Goal: Information Seeking & Learning: Learn about a topic

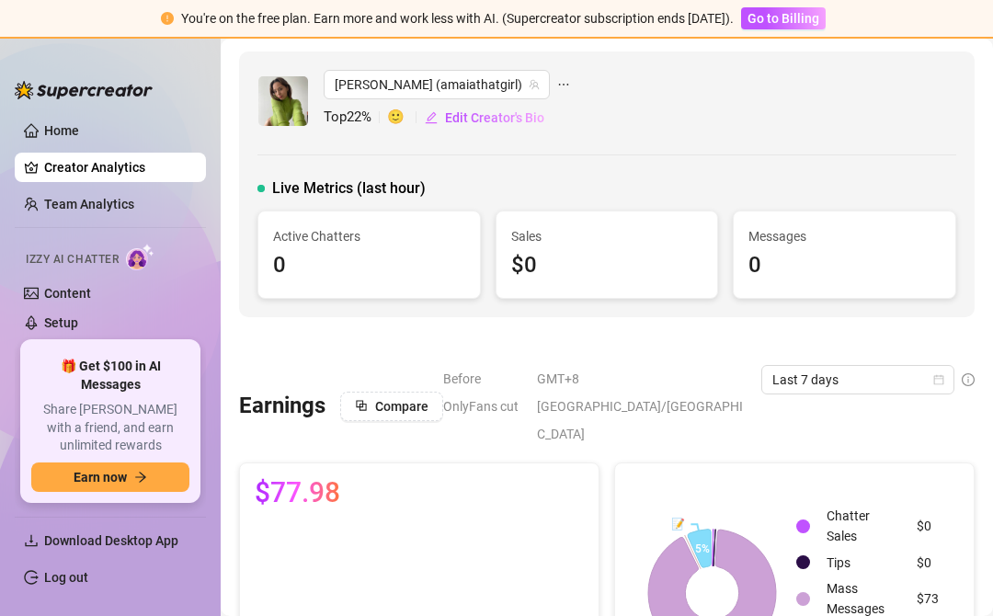
click at [636, 139] on div "[PERSON_NAME] (amaiathatgirl) Top 22 % 🙂 Edit Creator's Bio Live Metrics (last …" at bounding box center [607, 185] width 736 height 266
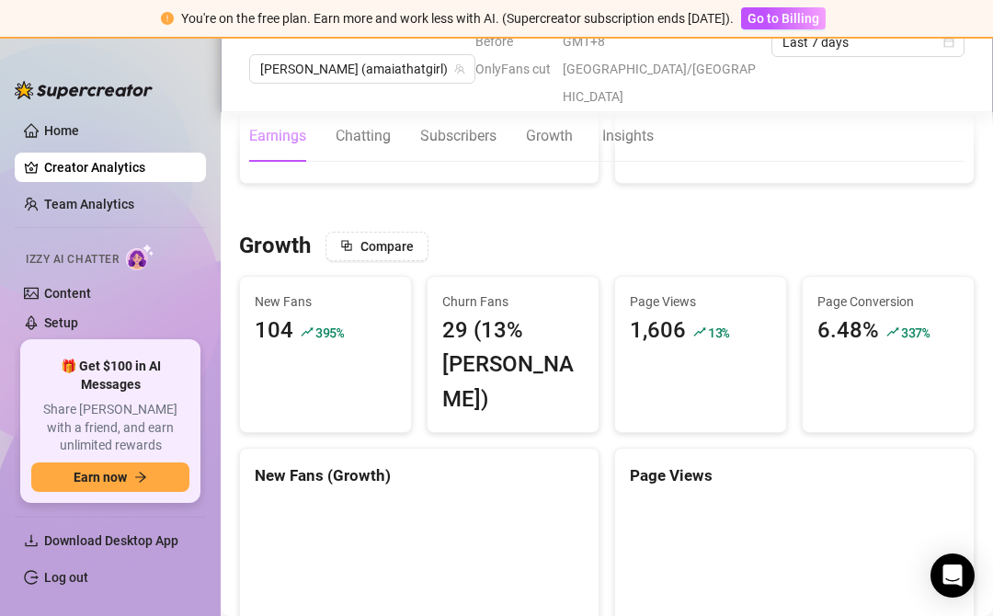
scroll to position [1480, 0]
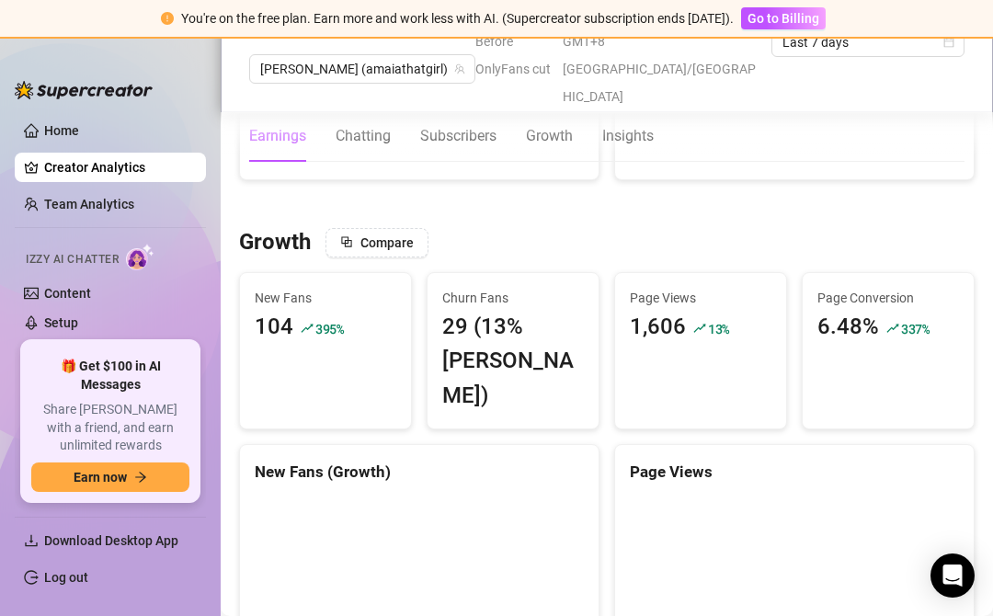
click at [720, 321] on div "Page Views 1,606 13 %" at bounding box center [700, 350] width 173 height 157
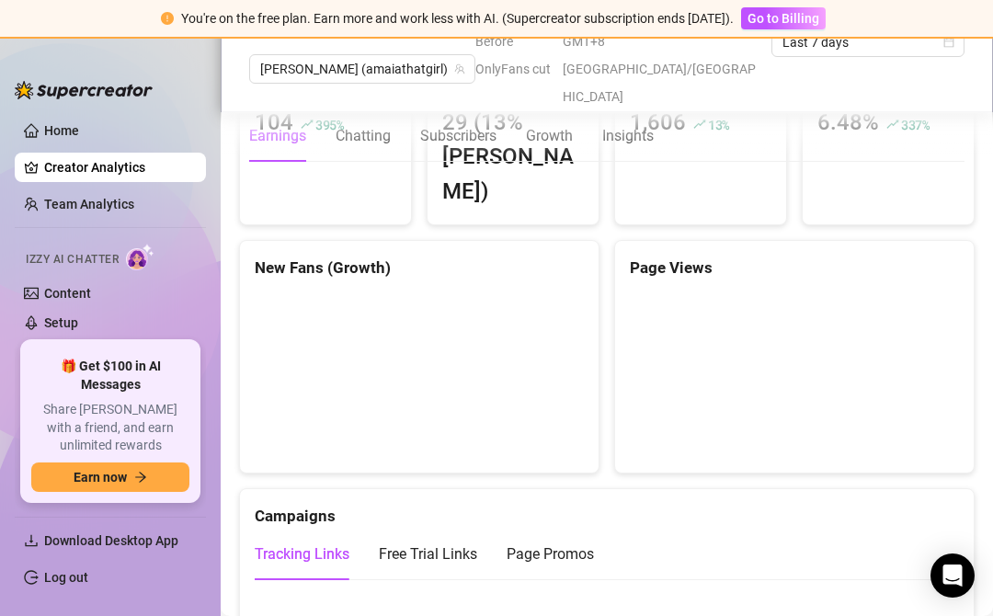
scroll to position [1644, 0]
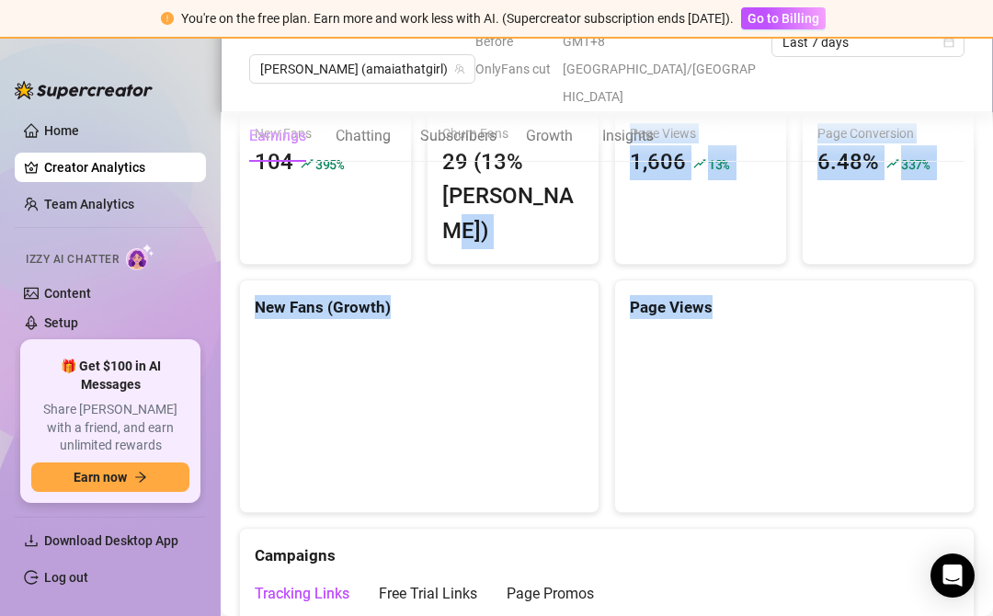
drag, startPoint x: 582, startPoint y: 173, endPoint x: 589, endPoint y: 449, distance: 276.0
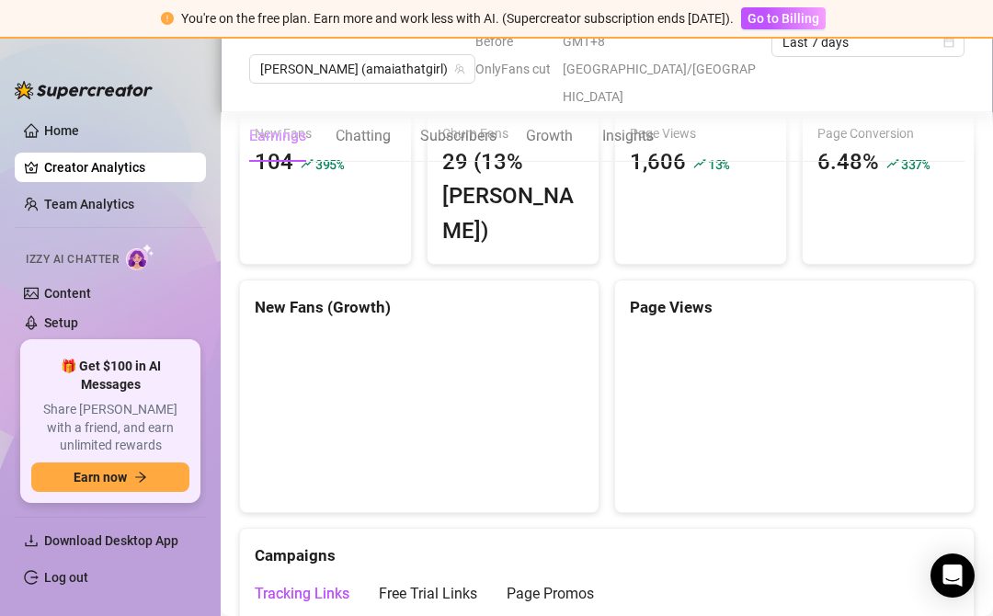
click at [603, 408] on div "New Fans (Growth)" at bounding box center [419, 397] width 375 height 235
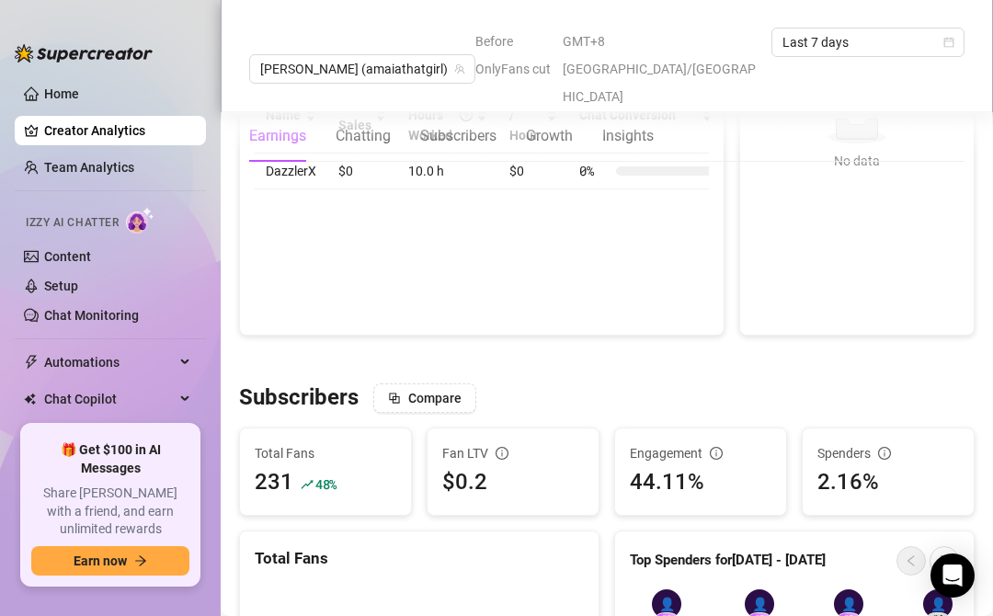
scroll to position [918, 0]
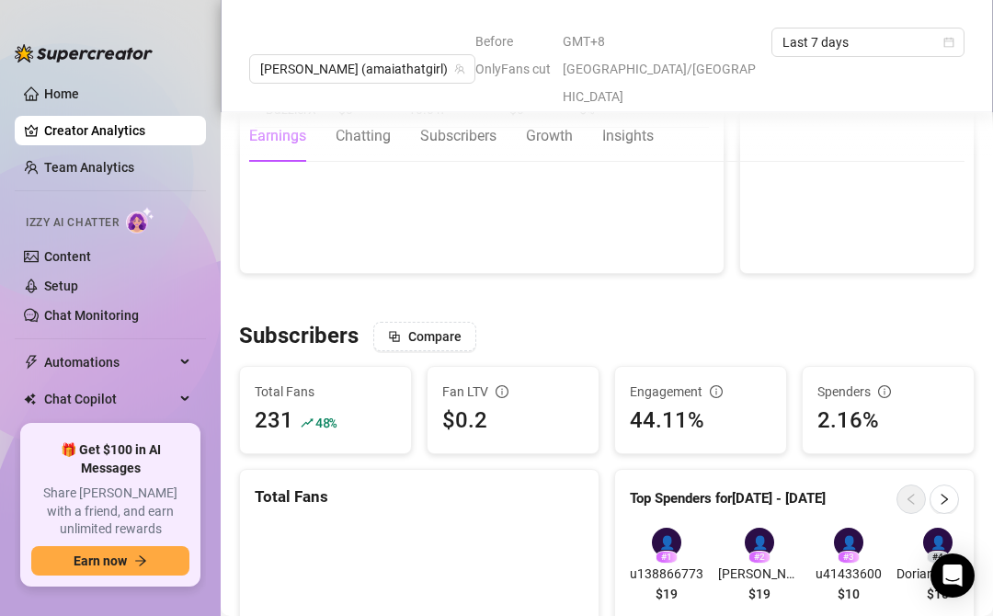
click at [515, 289] on div at bounding box center [607, 298] width 736 height 18
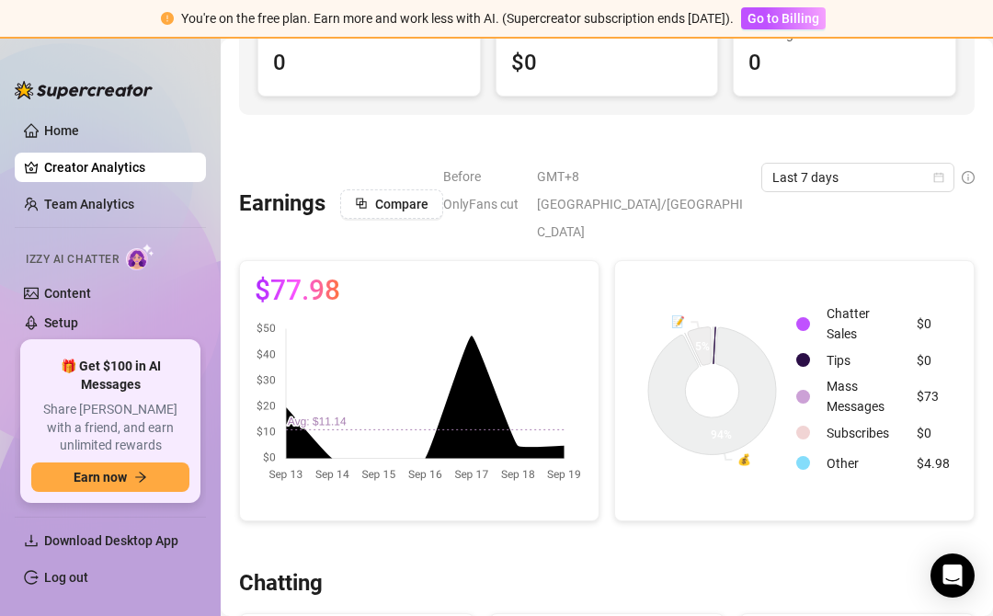
scroll to position [214, 0]
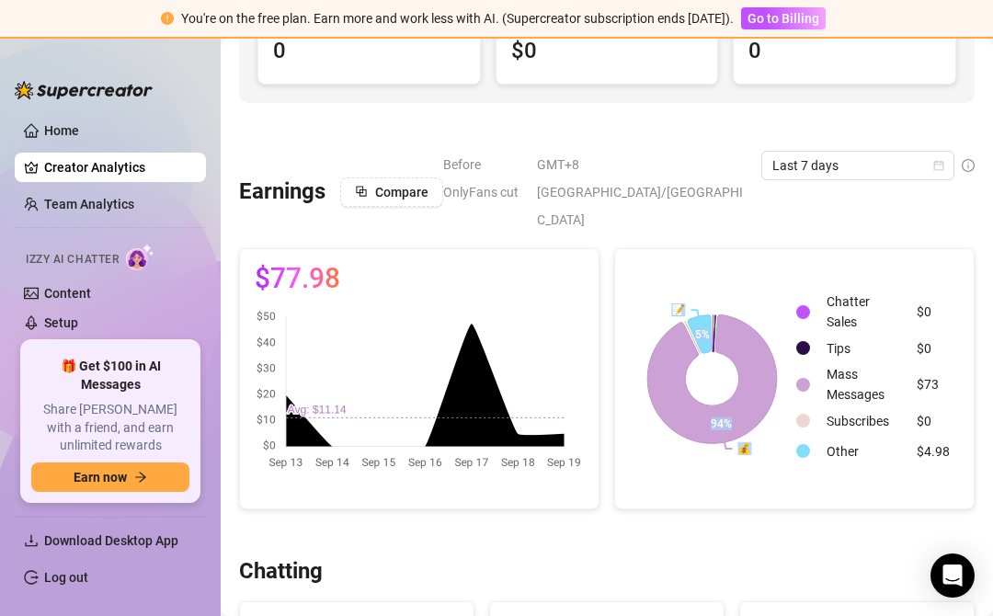
drag, startPoint x: 744, startPoint y: 456, endPoint x: 735, endPoint y: 246, distance: 210.8
click at [727, 264] on rect at bounding box center [712, 379] width 165 height 230
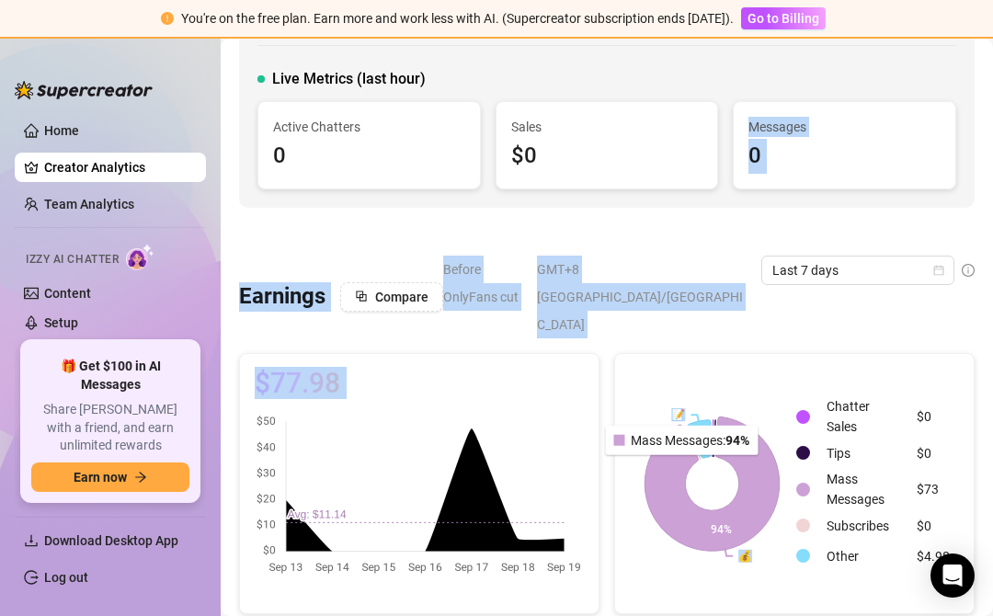
drag, startPoint x: 704, startPoint y: 175, endPoint x: 675, endPoint y: 480, distance: 306.7
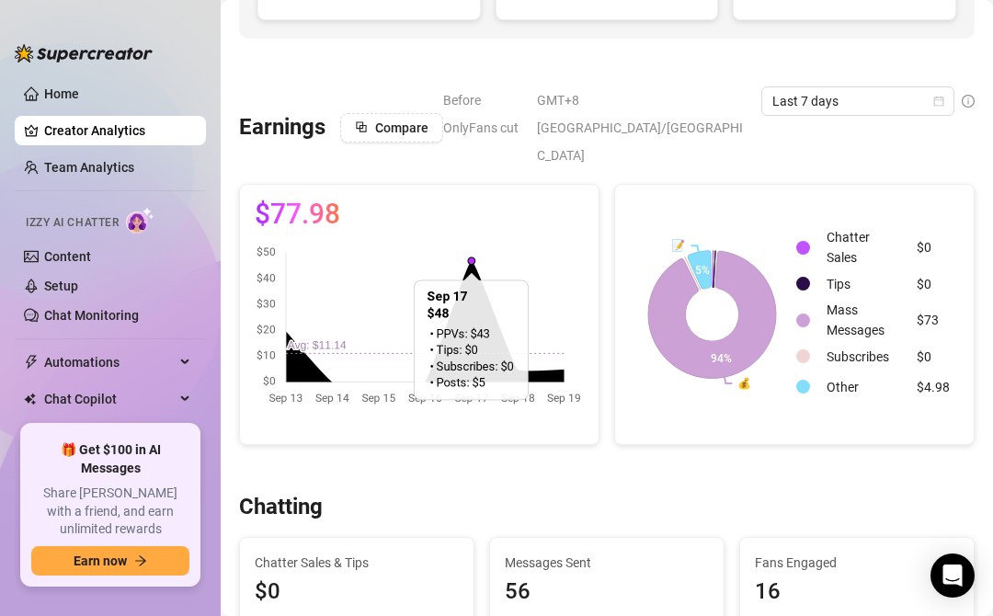
scroll to position [246, 0]
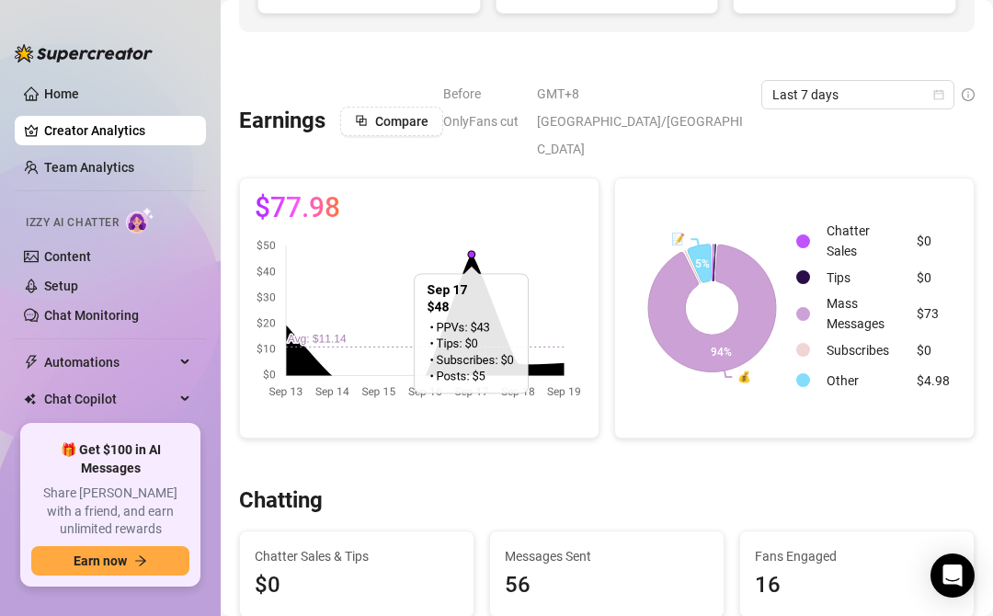
click at [613, 382] on div "💰 📝 94% 5% Chatter Sales $0 Tips $0 Mass Messages $73 Subscribes $0 Other $4.98" at bounding box center [794, 307] width 375 height 261
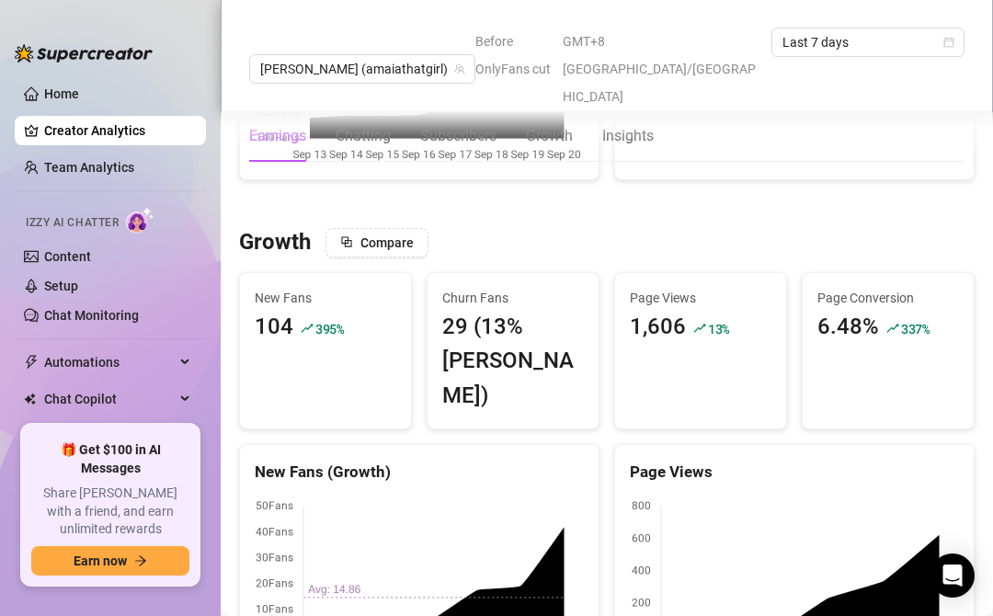
scroll to position [1445, 0]
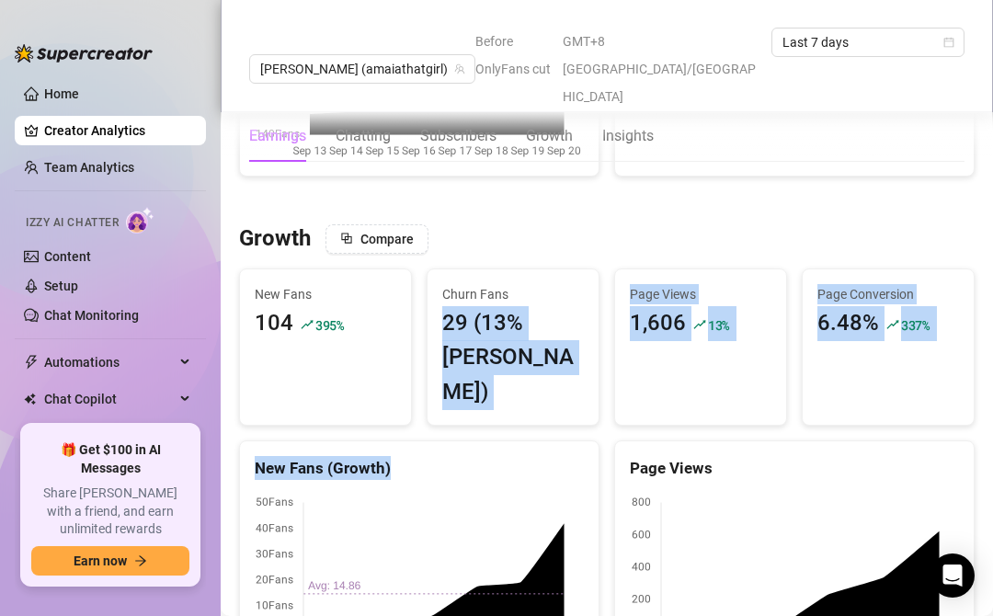
drag, startPoint x: 564, startPoint y: 232, endPoint x: 564, endPoint y: 364, distance: 132.4
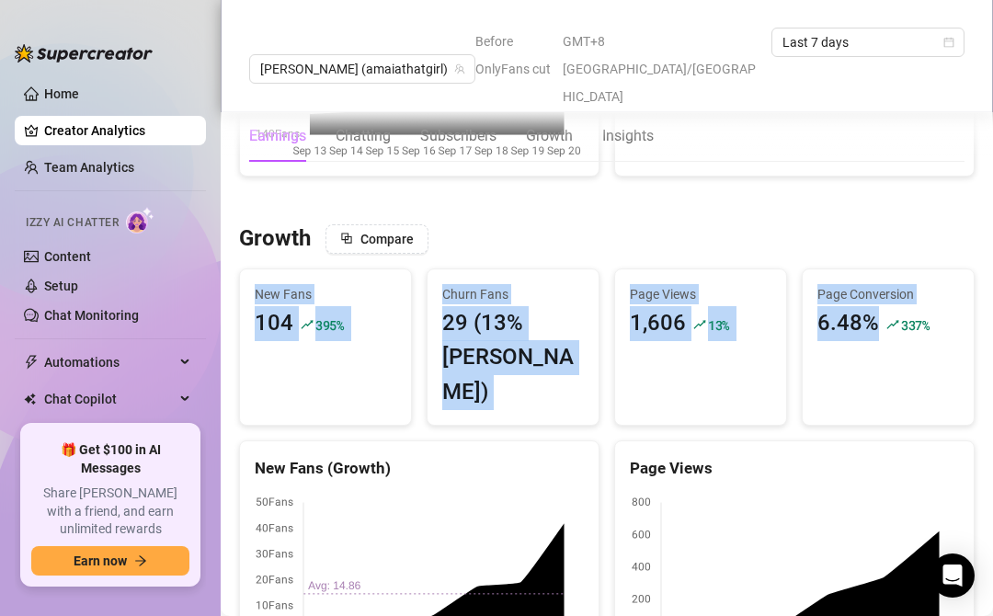
drag, startPoint x: 818, startPoint y: 299, endPoint x: 818, endPoint y: 204, distance: 94.7
click at [832, 306] on div "Page Conversion 6.48% 337 %" at bounding box center [888, 347] width 173 height 157
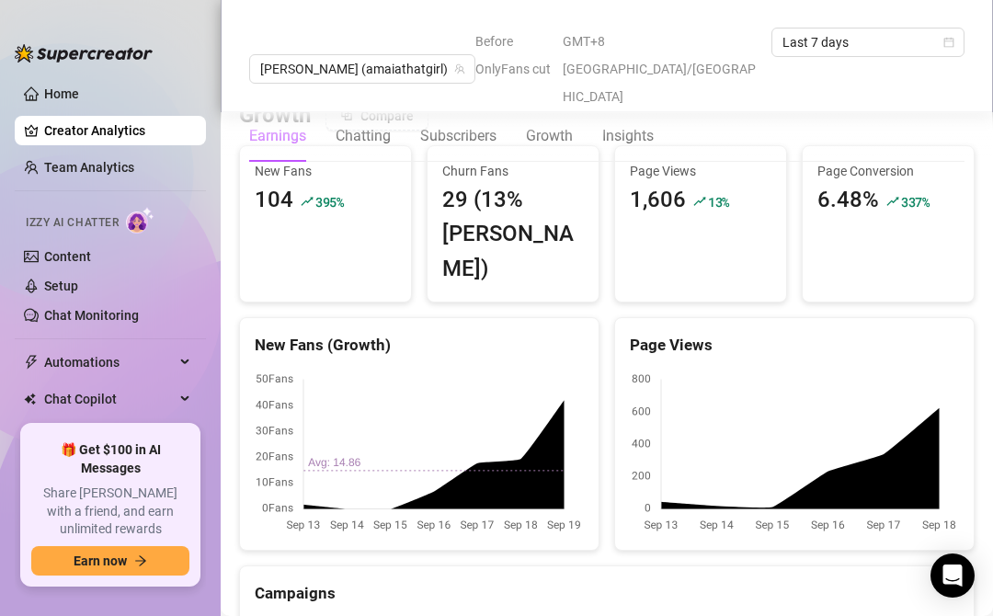
scroll to position [1565, 0]
